Goal: Find specific page/section: Find specific page/section

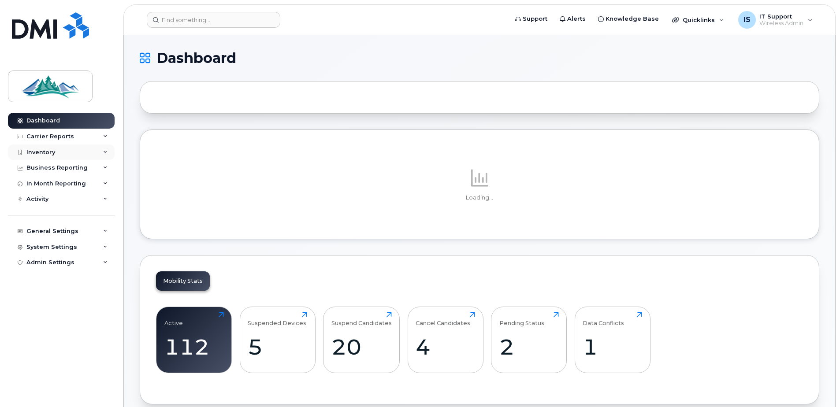
click at [41, 153] on div "Inventory" at bounding box center [40, 152] width 29 height 7
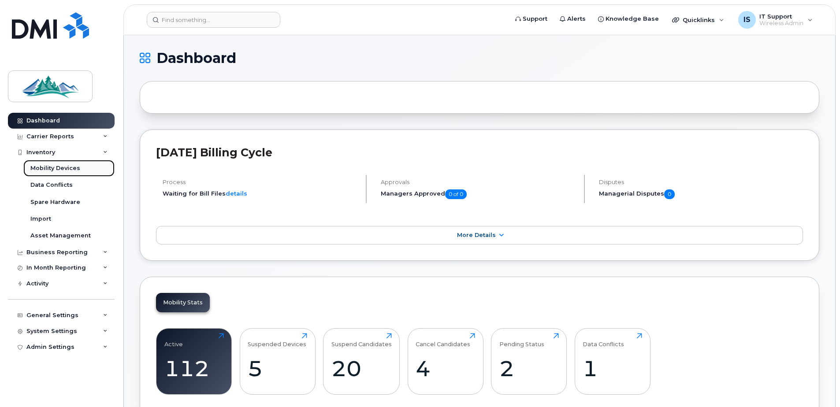
click at [56, 167] on div "Mobility Devices" at bounding box center [55, 168] width 50 height 8
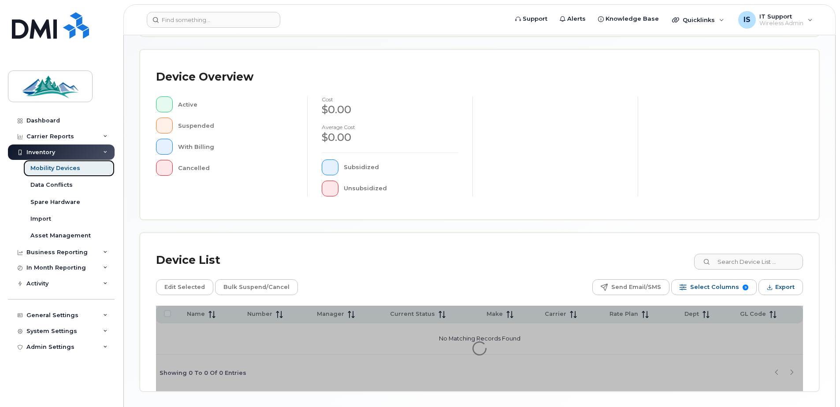
scroll to position [176, 0]
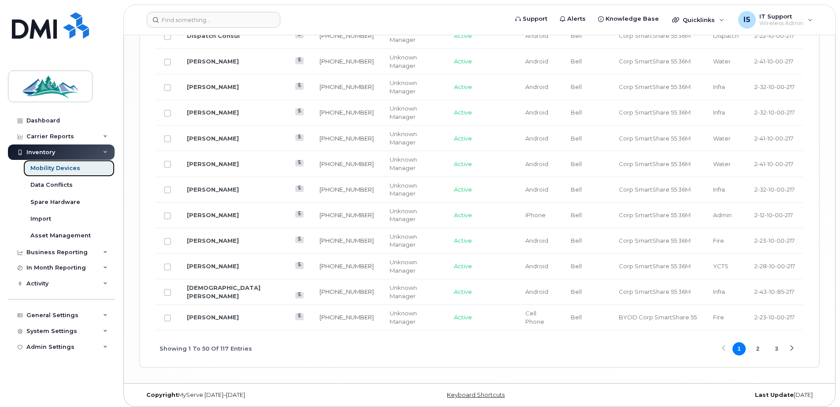
scroll to position [1500, 0]
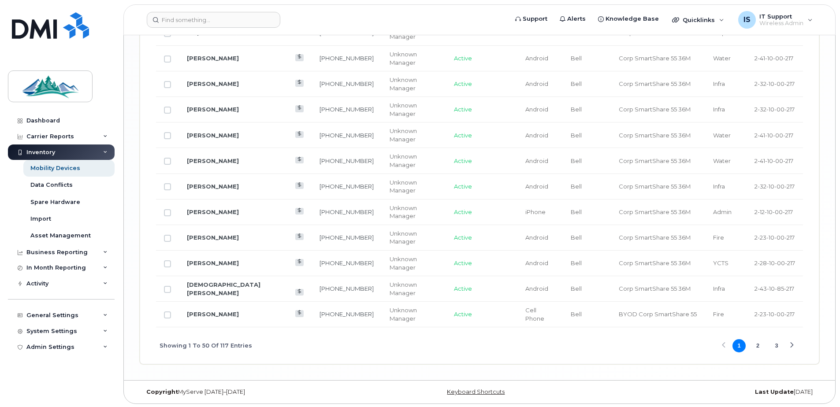
click at [760, 348] on button "2" at bounding box center [757, 345] width 13 height 13
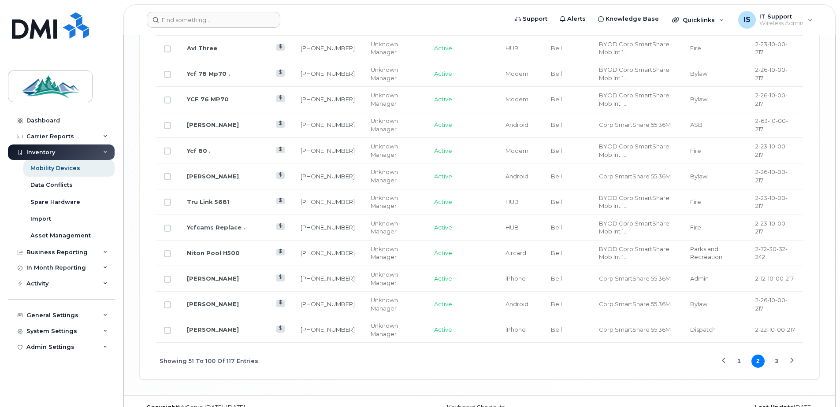
scroll to position [1502, 0]
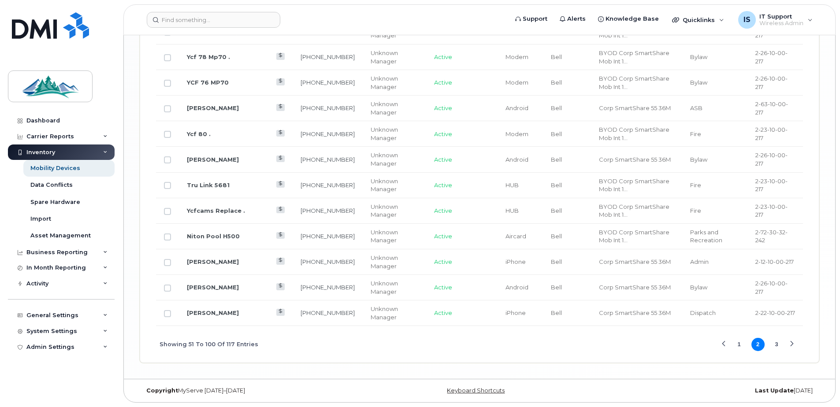
click at [776, 345] on button "3" at bounding box center [776, 344] width 13 height 13
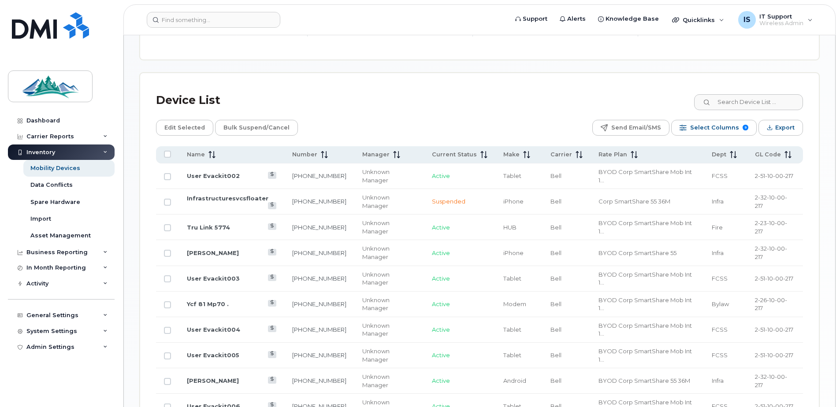
scroll to position [517, 0]
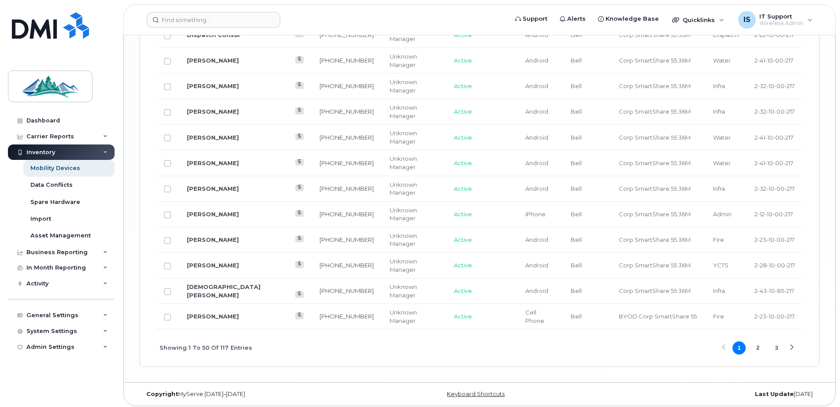
scroll to position [1502, 0]
